Goal: Transaction & Acquisition: Purchase product/service

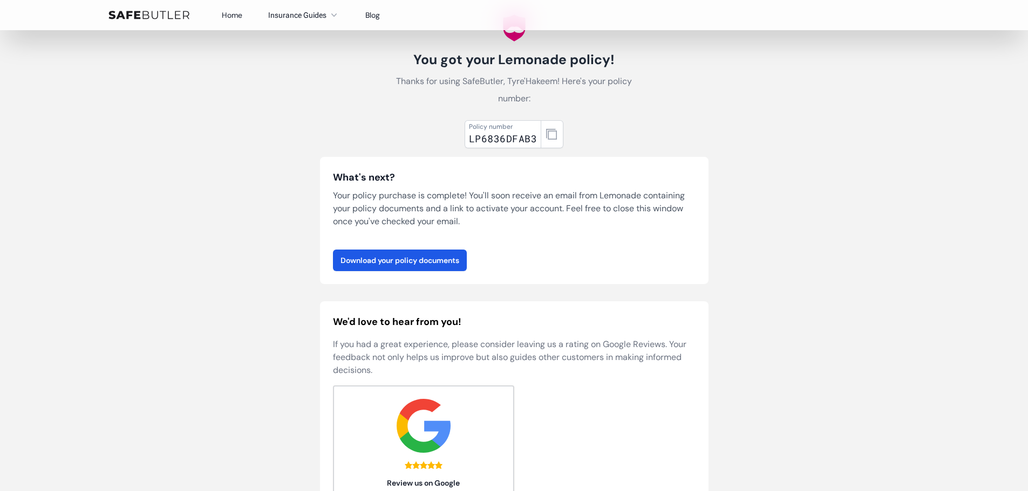
scroll to position [54, 0]
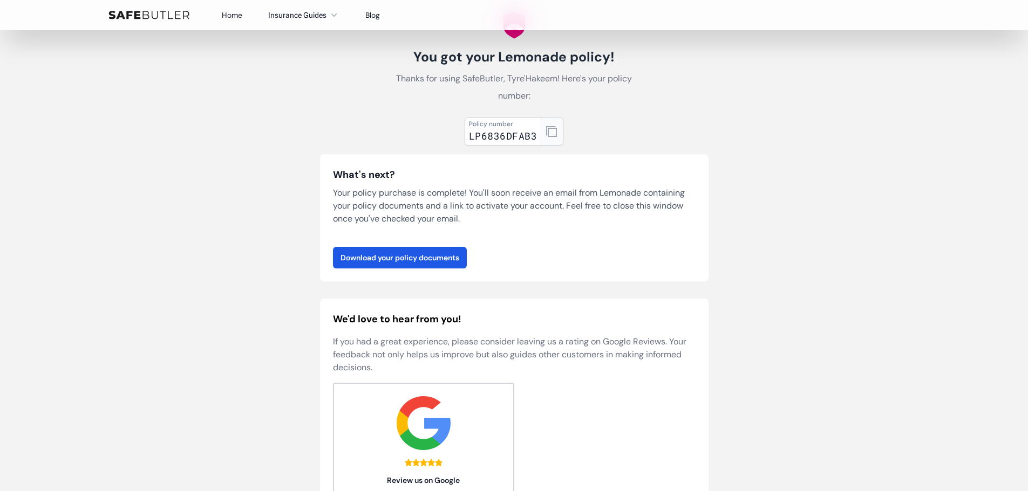
click at [549, 136] on icon "button" at bounding box center [551, 131] width 11 height 11
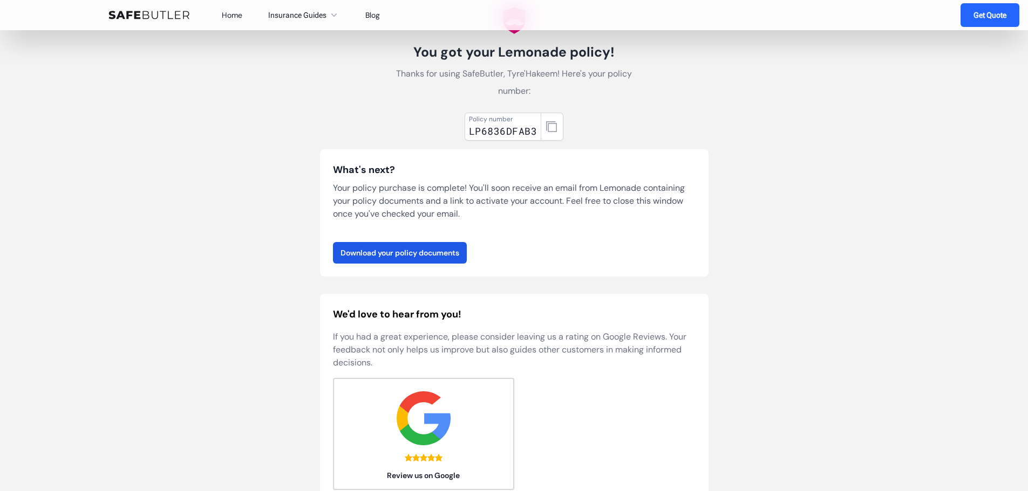
scroll to position [0, 0]
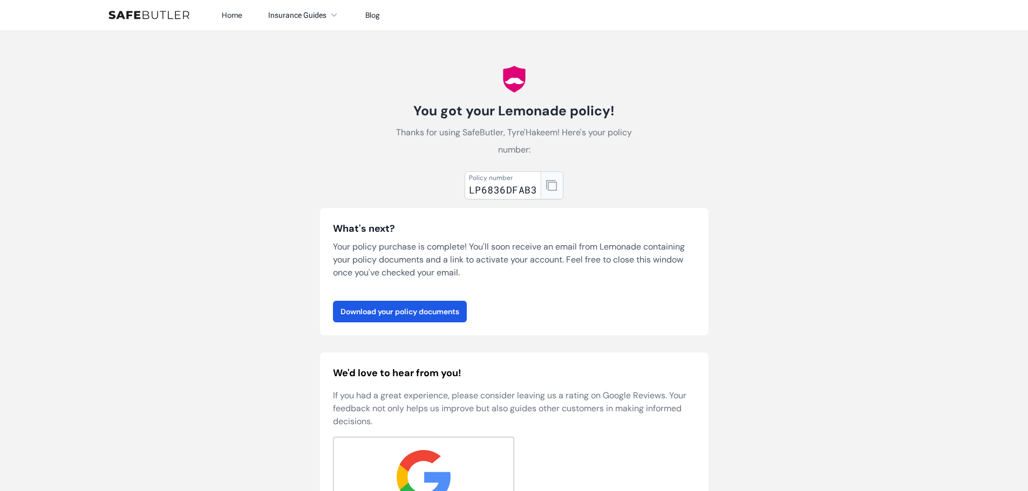
click at [558, 192] on button "button" at bounding box center [552, 186] width 23 height 28
click at [524, 133] on p "Thanks for using SafeButler, Tyre'Hakeem! Here's your policy number:" at bounding box center [514, 141] width 242 height 35
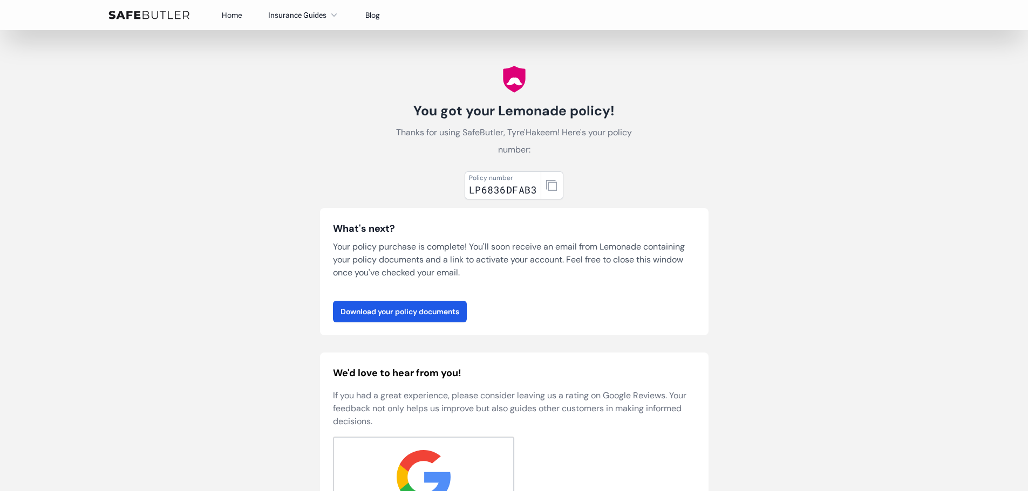
click at [155, 16] on img at bounding box center [148, 15] width 81 height 9
click at [234, 15] on link "Home" at bounding box center [232, 15] width 21 height 10
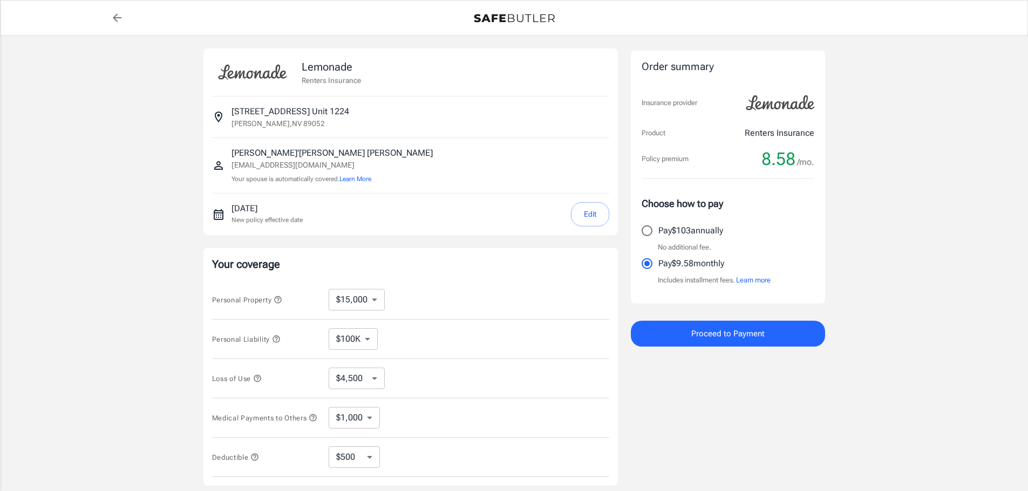
select select "15000"
select select "500"
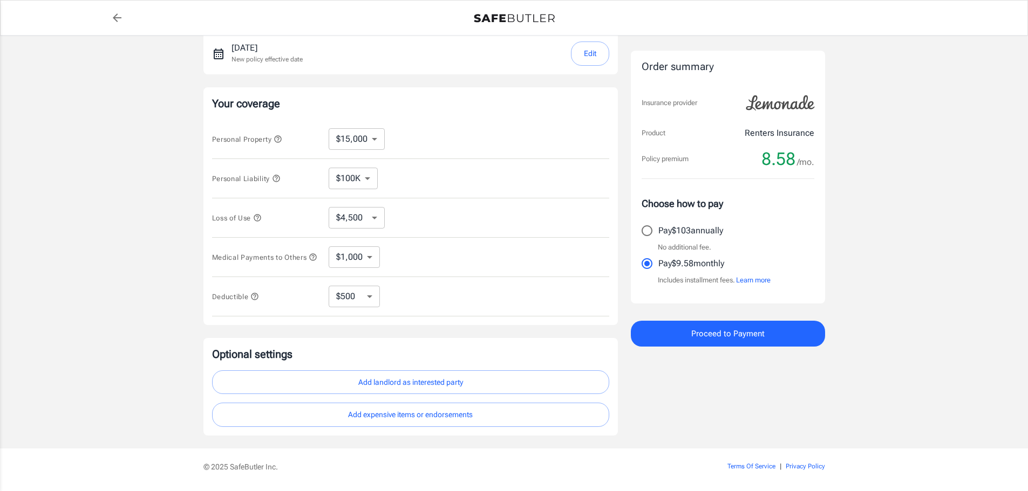
scroll to position [198, 0]
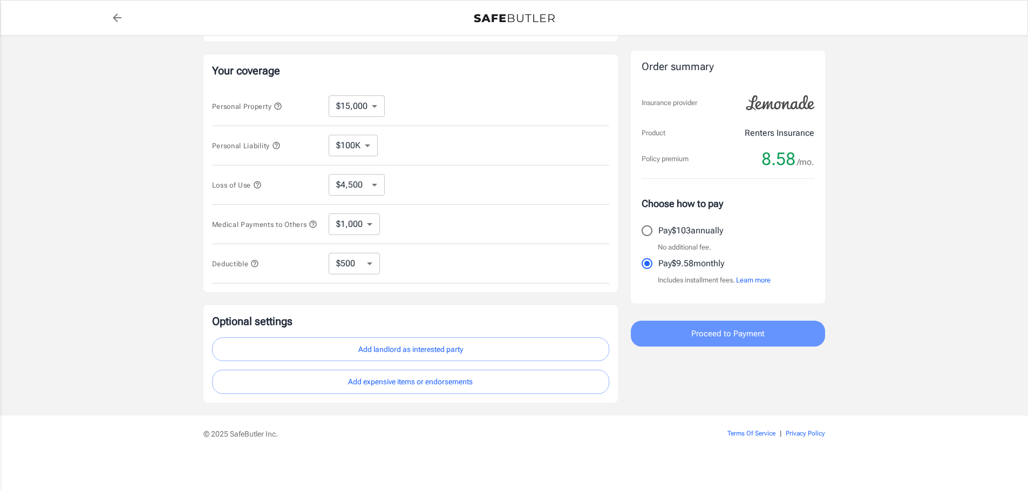
click at [760, 331] on span "Proceed to Payment" at bounding box center [727, 334] width 73 height 14
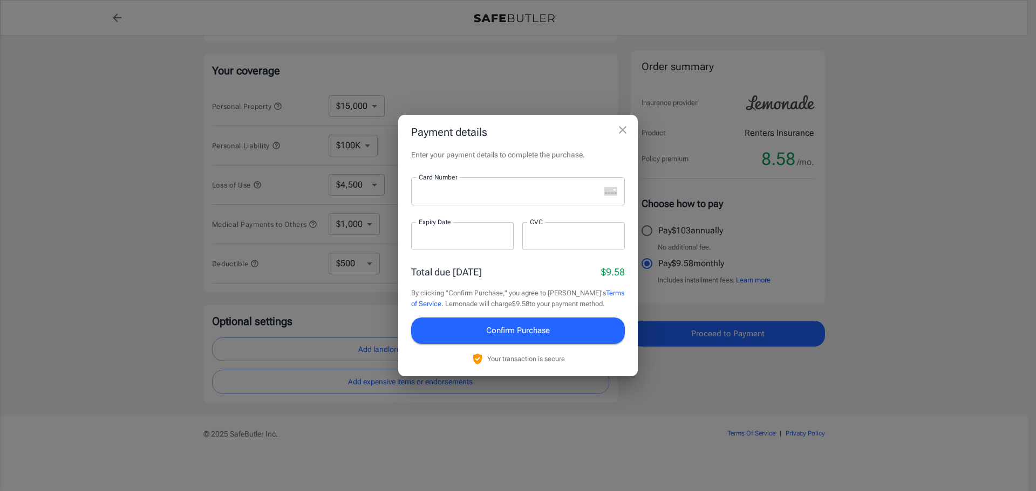
click at [486, 197] on div at bounding box center [505, 191] width 189 height 28
click at [438, 243] on div at bounding box center [462, 236] width 103 height 28
drag, startPoint x: 559, startPoint y: 130, endPoint x: 601, endPoint y: 132, distance: 42.1
click at [554, 138] on h2 "Payment details" at bounding box center [518, 132] width 240 height 35
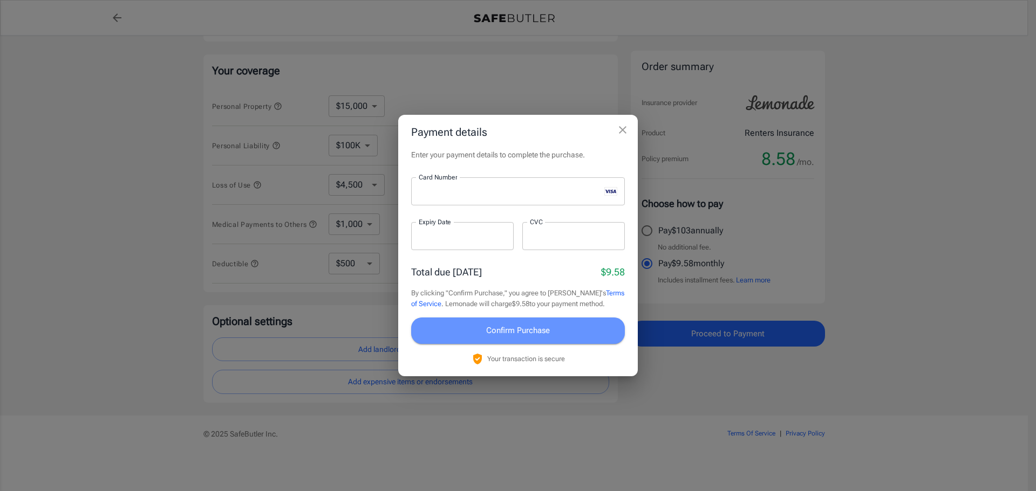
click at [521, 330] on span "Confirm Purchase" at bounding box center [518, 331] width 64 height 14
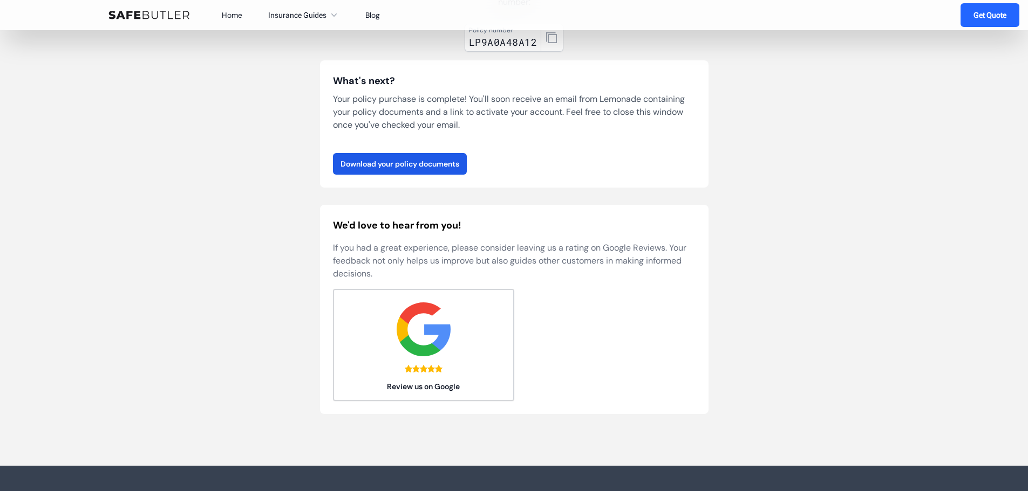
scroll to position [108, 0]
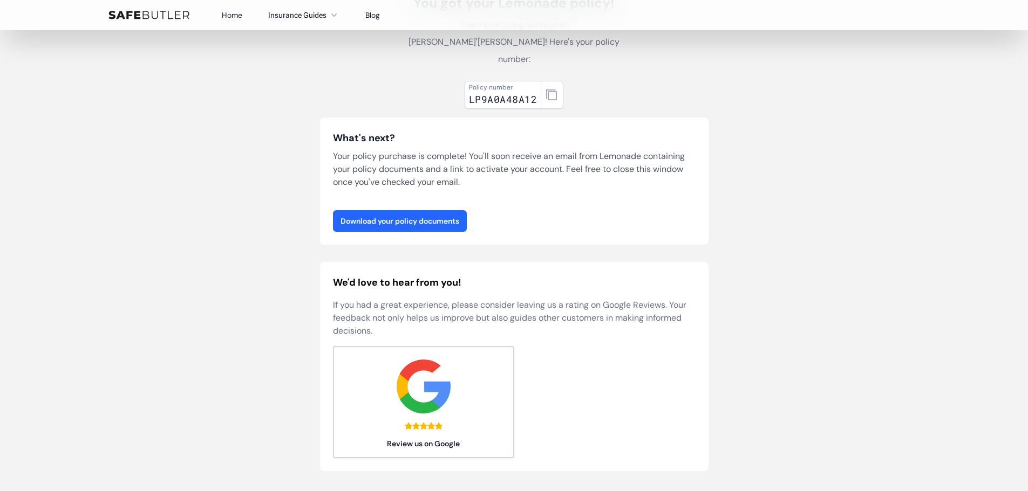
click at [429, 210] on link "Download your policy documents" at bounding box center [400, 221] width 134 height 22
click at [553, 81] on button "button" at bounding box center [552, 95] width 23 height 28
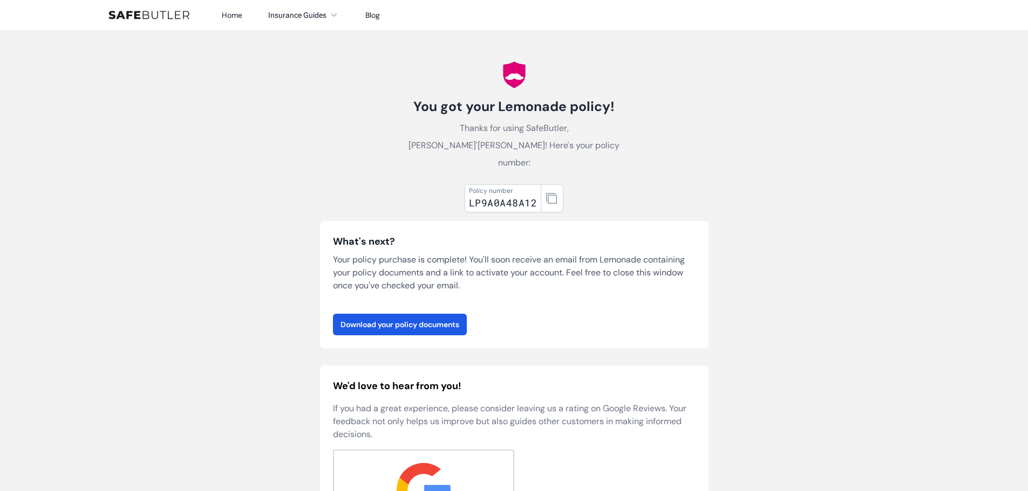
scroll to position [0, 0]
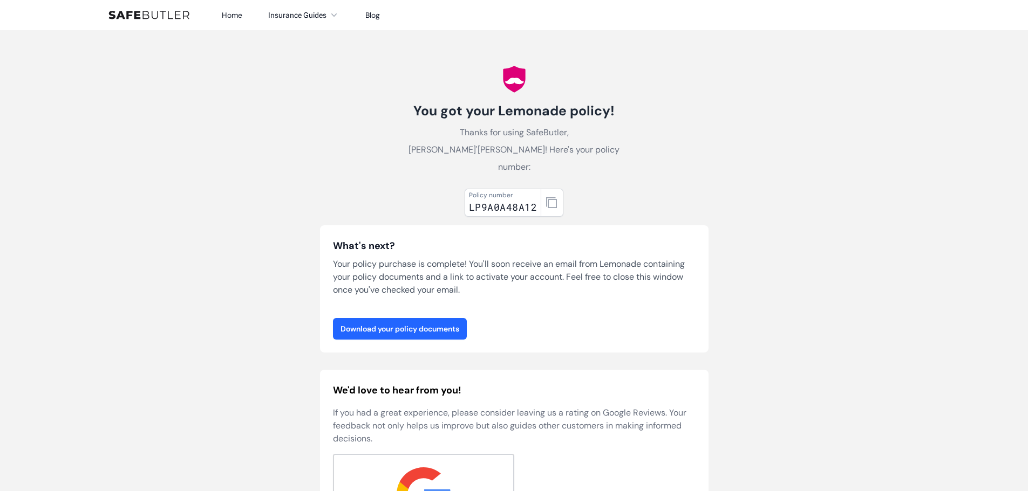
click at [419, 318] on link "Download your policy documents" at bounding box center [400, 329] width 134 height 22
click at [549, 197] on icon "button" at bounding box center [551, 202] width 11 height 11
